Goal: Transaction & Acquisition: Purchase product/service

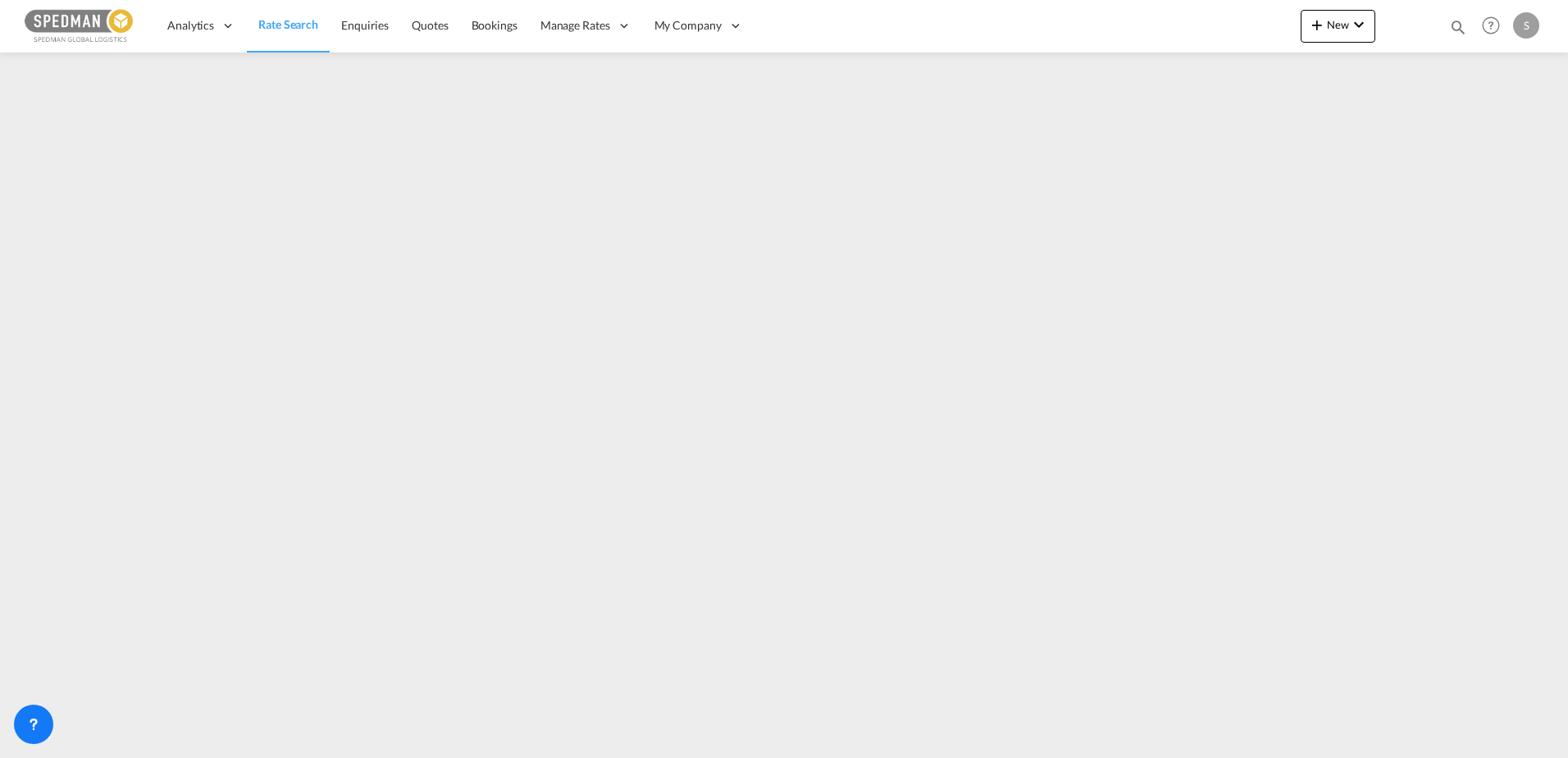
click at [280, 18] on span "Rate Search" at bounding box center [289, 25] width 60 height 14
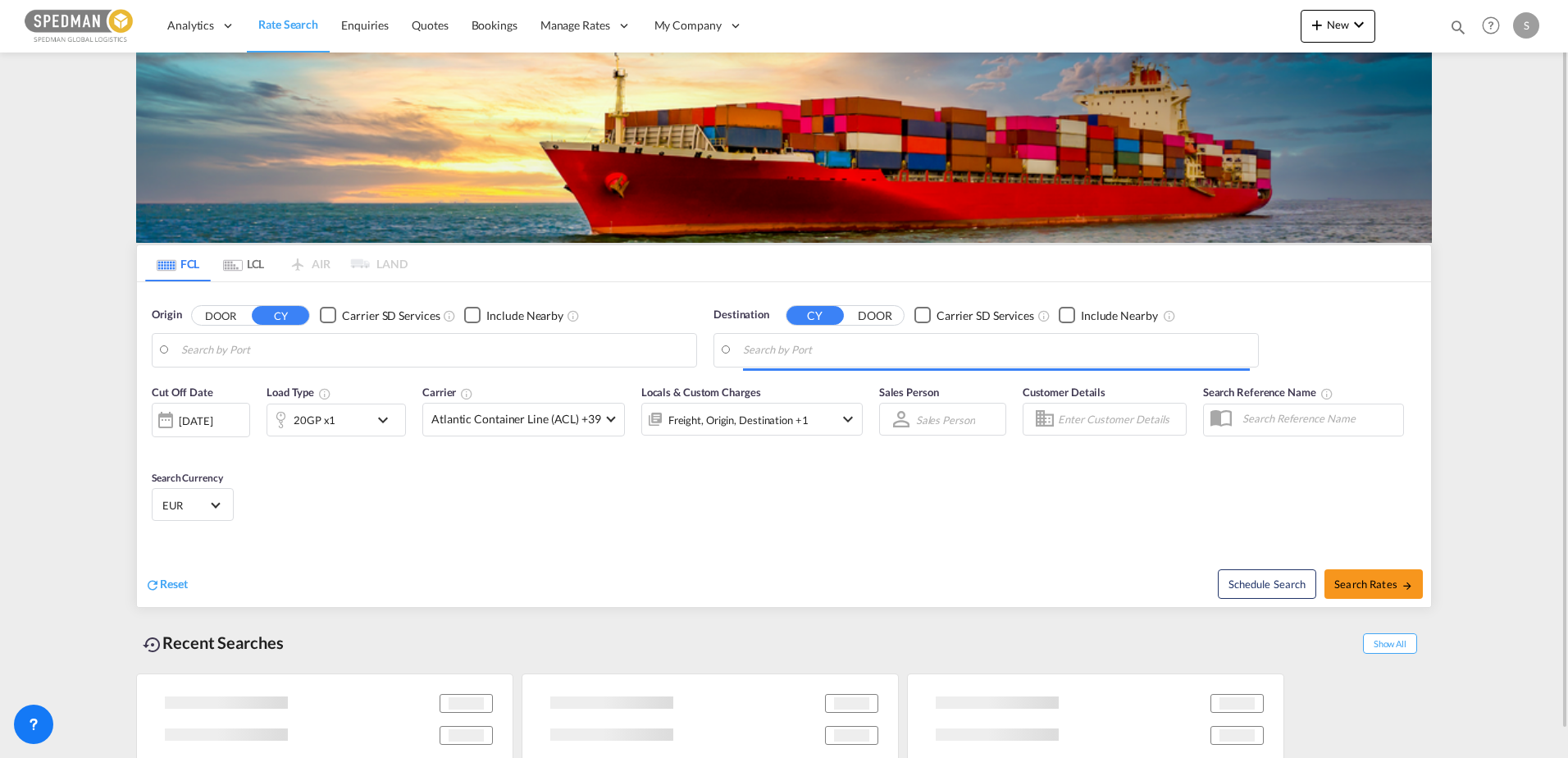
type input "[GEOGRAPHIC_DATA], NOOSL"
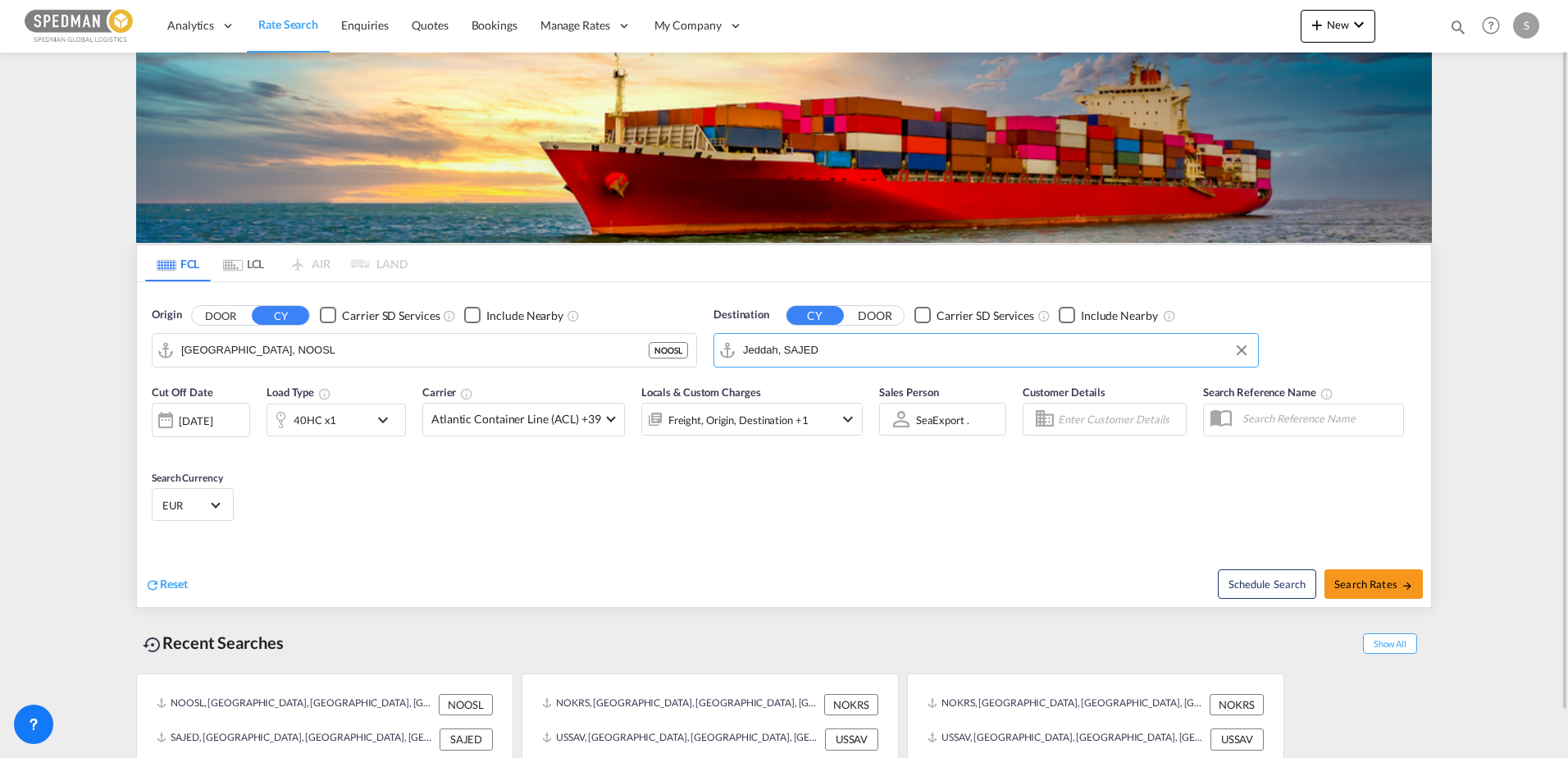
click at [806, 349] on input "Jeddah, SAJED" at bounding box center [996, 350] width 506 height 25
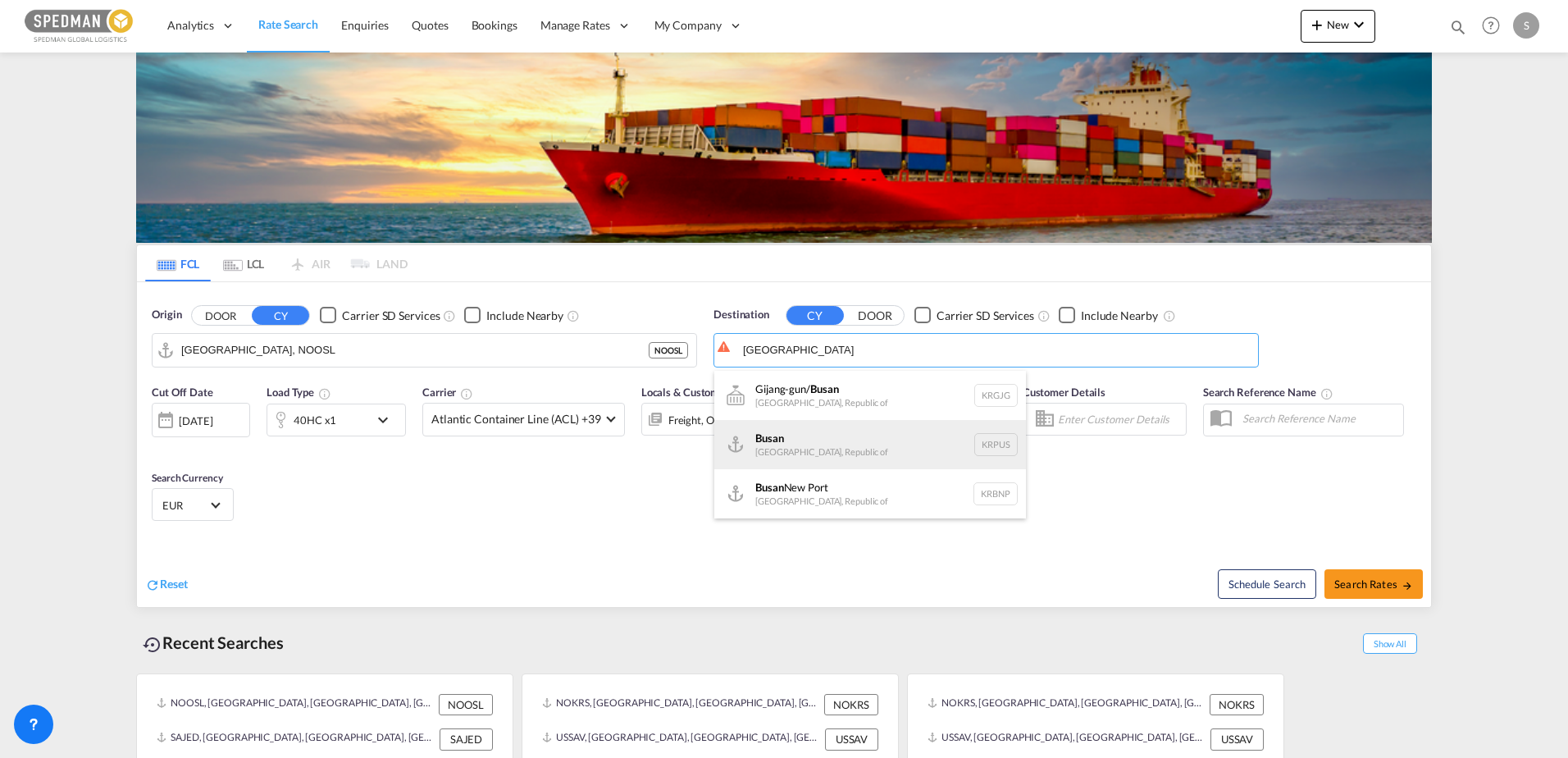
click at [801, 433] on div "Busan Korea, Republic of KRPUS" at bounding box center [869, 445] width 311 height 49
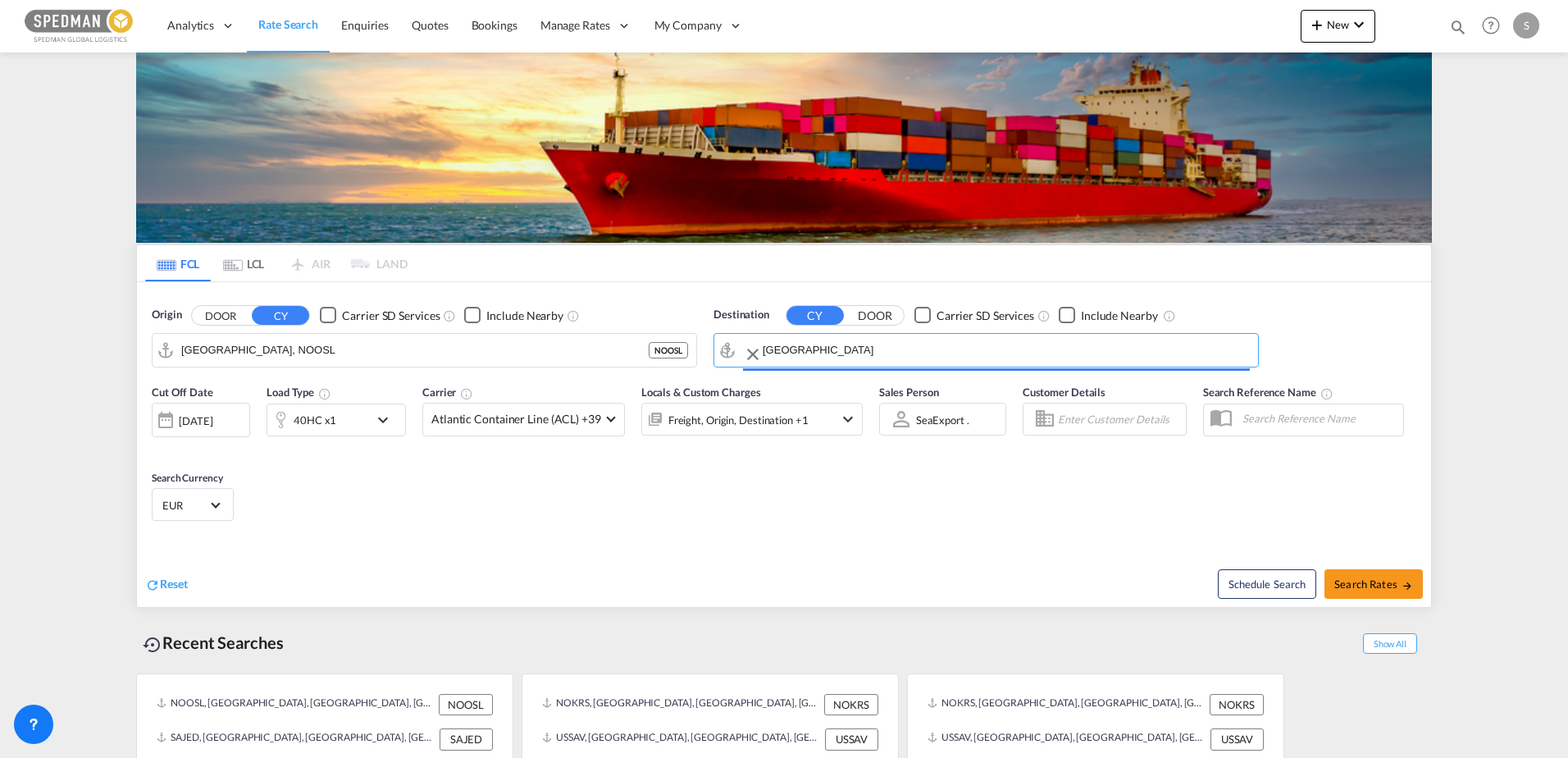
type input "Busan, KRPUS"
click at [557, 401] on div "Carrier Atlantic Container Line (ACL) +39 Online Rates 0 All (26) CMA CGM | Spo…" at bounding box center [524, 409] width 203 height 52
drag, startPoint x: 557, startPoint y: 401, endPoint x: 551, endPoint y: 414, distance: 14.3
click at [551, 414] on span "Atlantic Container Line (ACL) +39" at bounding box center [516, 419] width 169 height 17
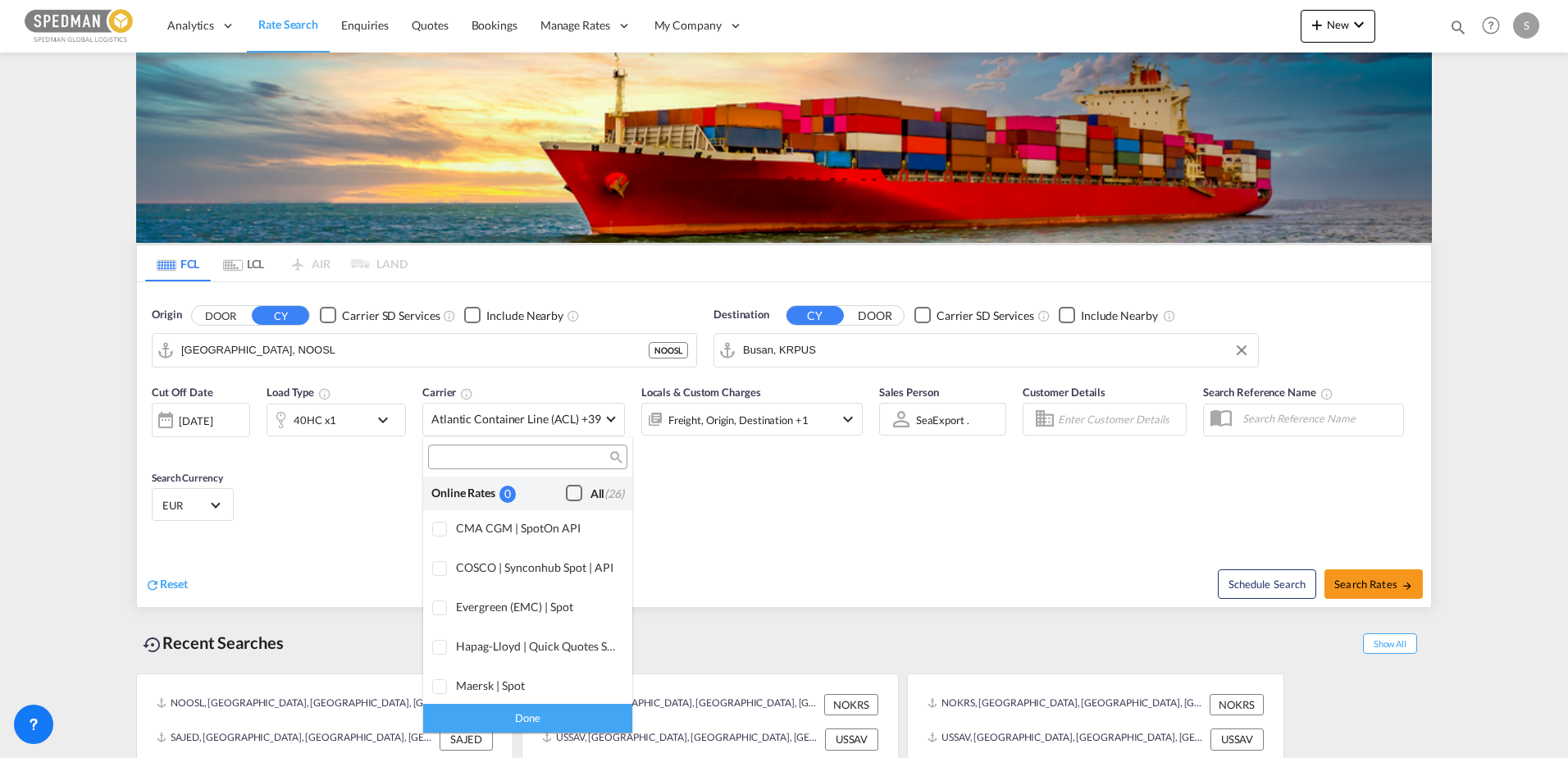
click at [566, 492] on div "Checkbox No Ink" at bounding box center [574, 492] width 17 height 17
click at [1362, 596] on md-backdrop at bounding box center [784, 379] width 1568 height 758
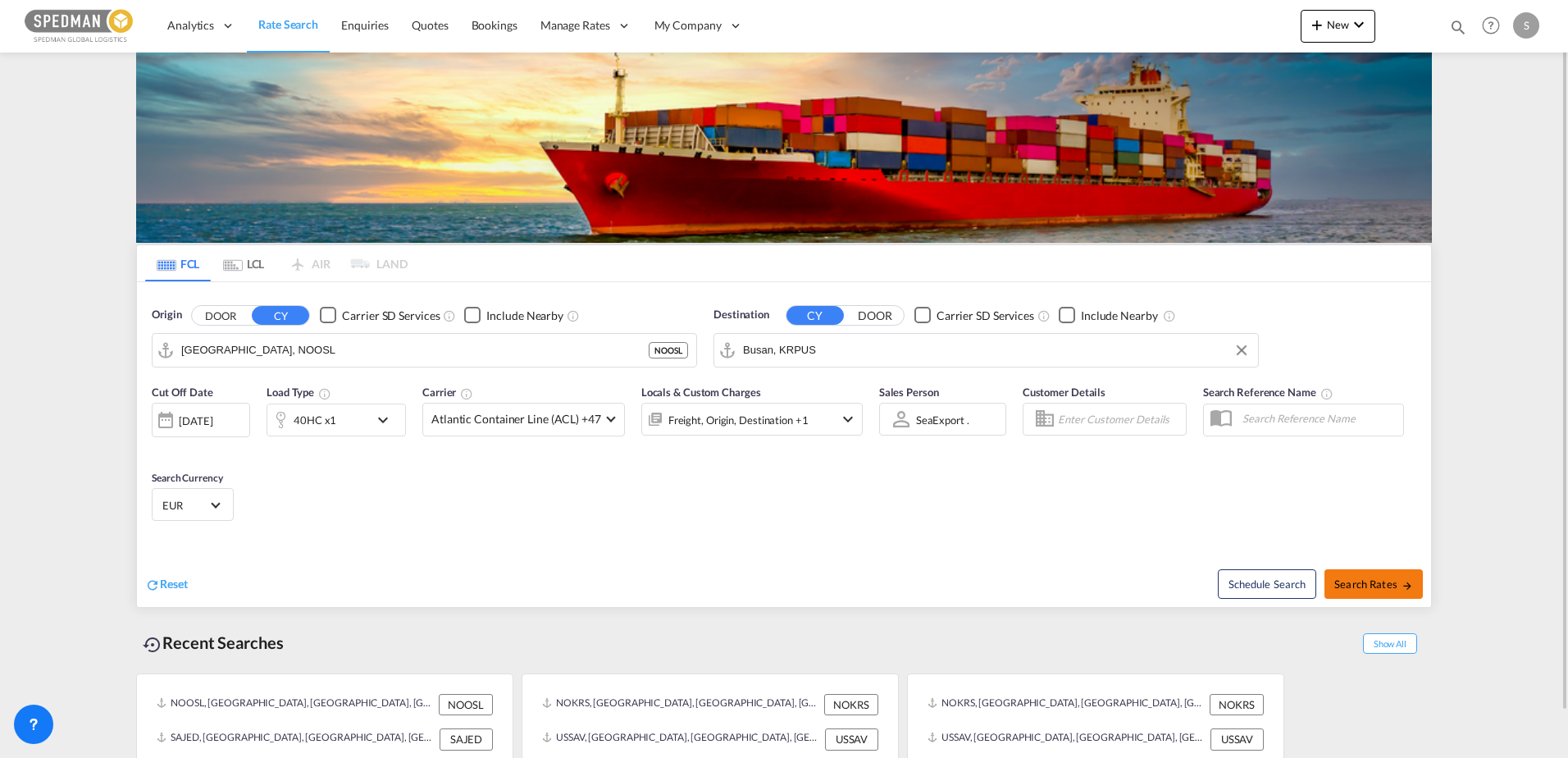
click at [1362, 587] on span "Search Rates" at bounding box center [1373, 583] width 79 height 13
type input "NOOSL to KRPUS / [DATE]"
